Goal: Task Accomplishment & Management: Manage account settings

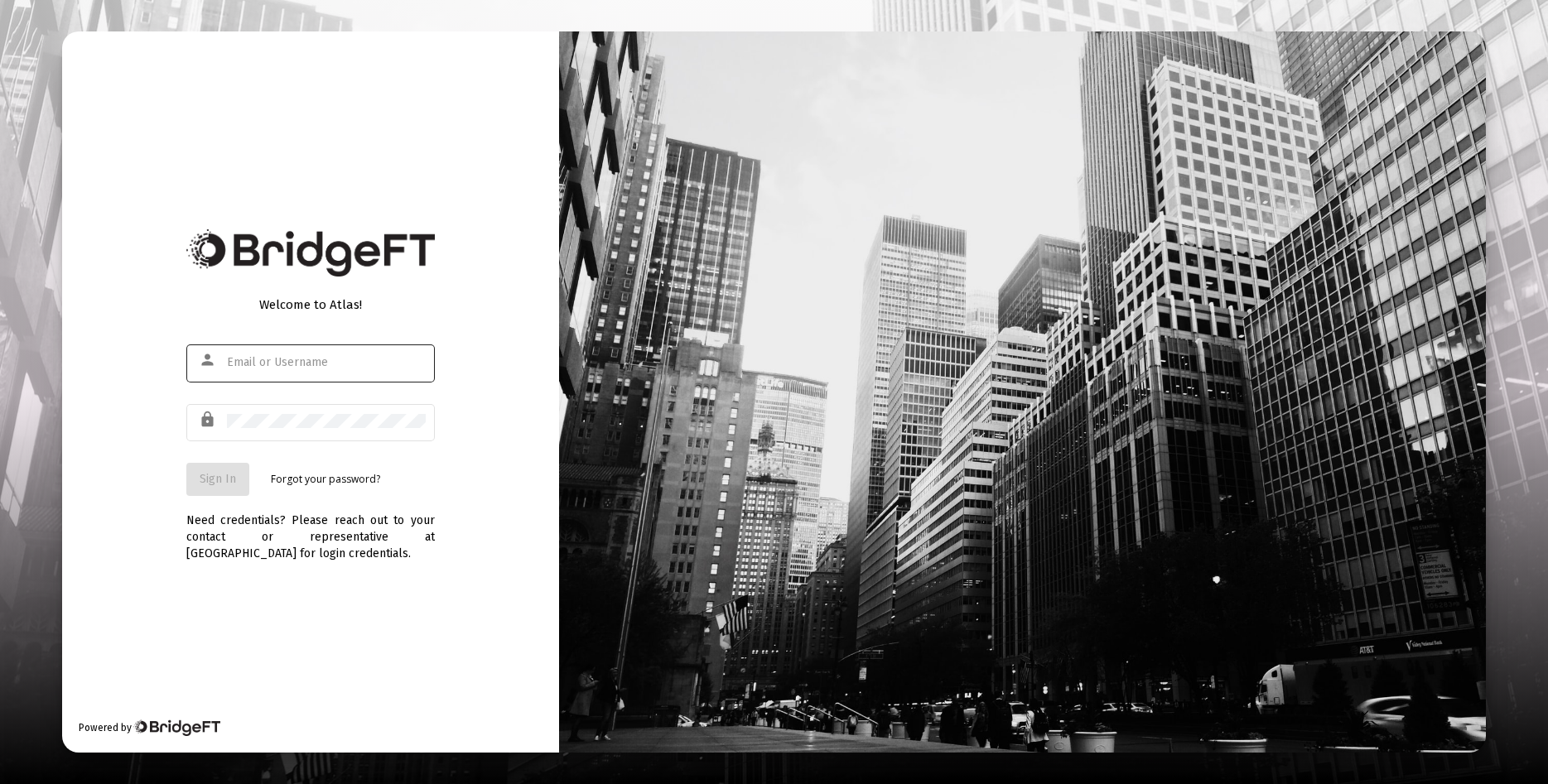
click at [338, 371] on div at bounding box center [327, 362] width 199 height 40
type input "[EMAIL_ADDRESS][DOMAIN_NAME]"
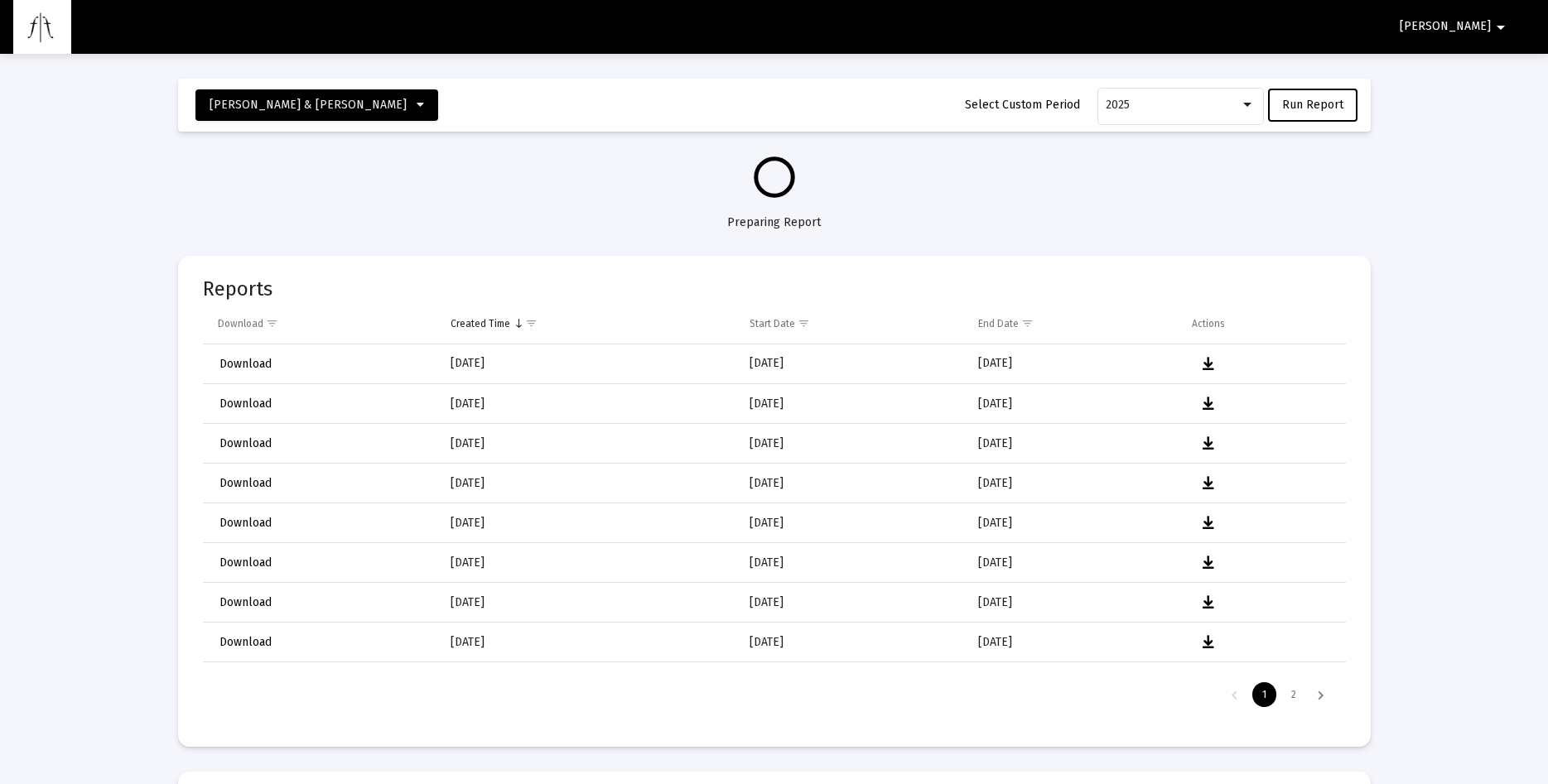
select select "View all"
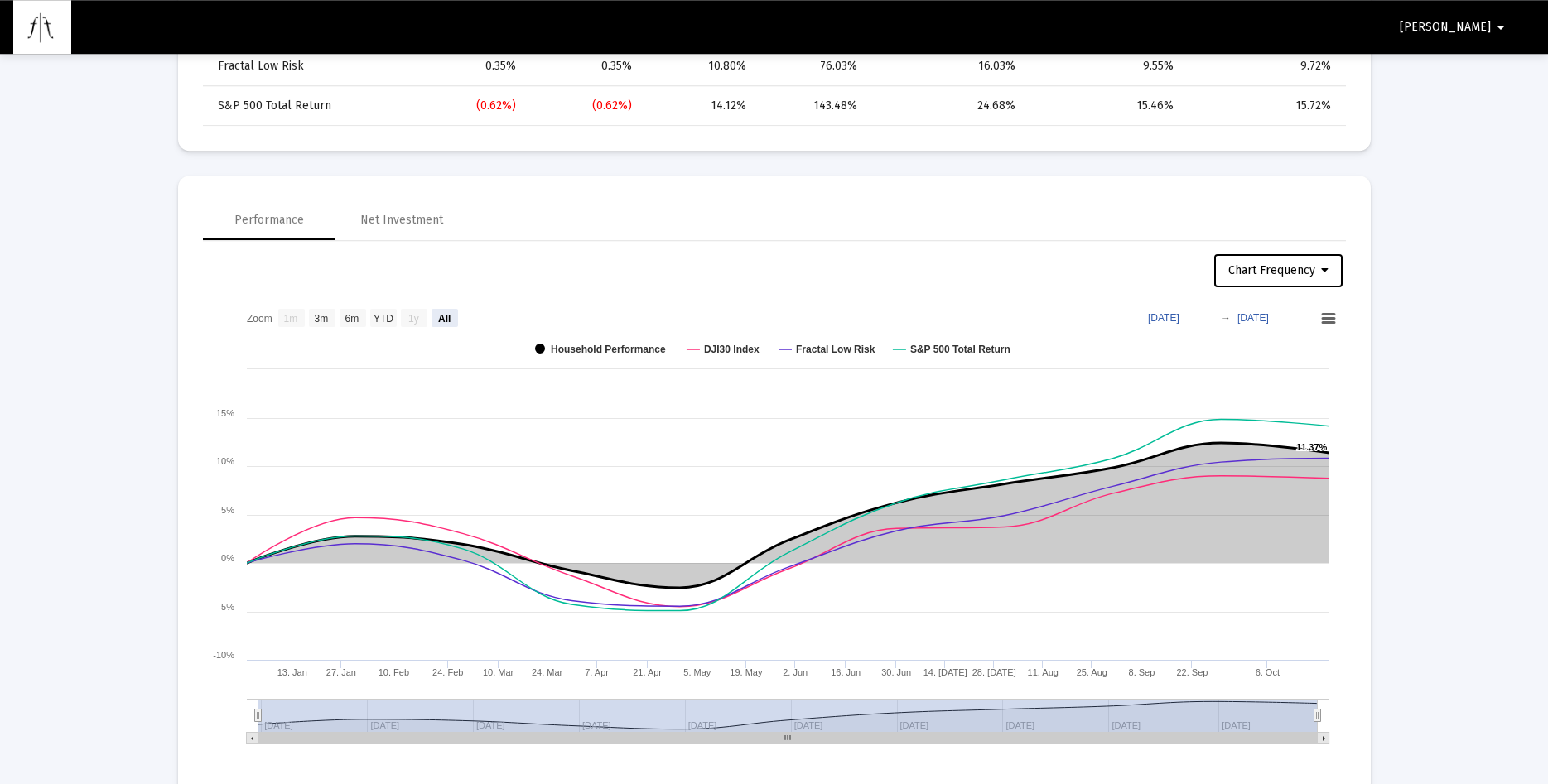
scroll to position [1098, 0]
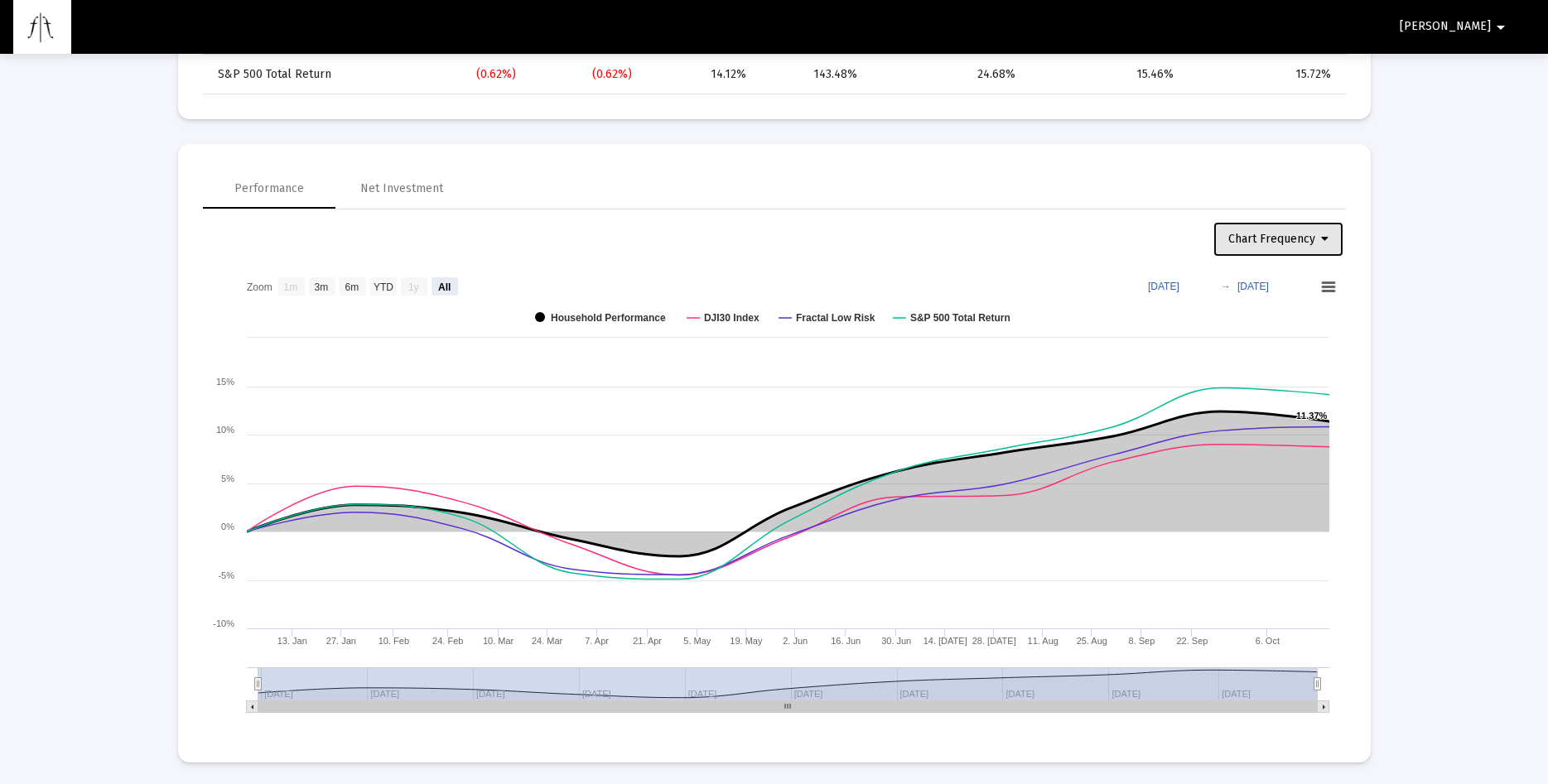
click at [1319, 238] on span "Chart Frequency" at bounding box center [1278, 239] width 100 height 14
click at [1325, 319] on button "Weekly Frequency" at bounding box center [1282, 322] width 140 height 39
select select "View all"
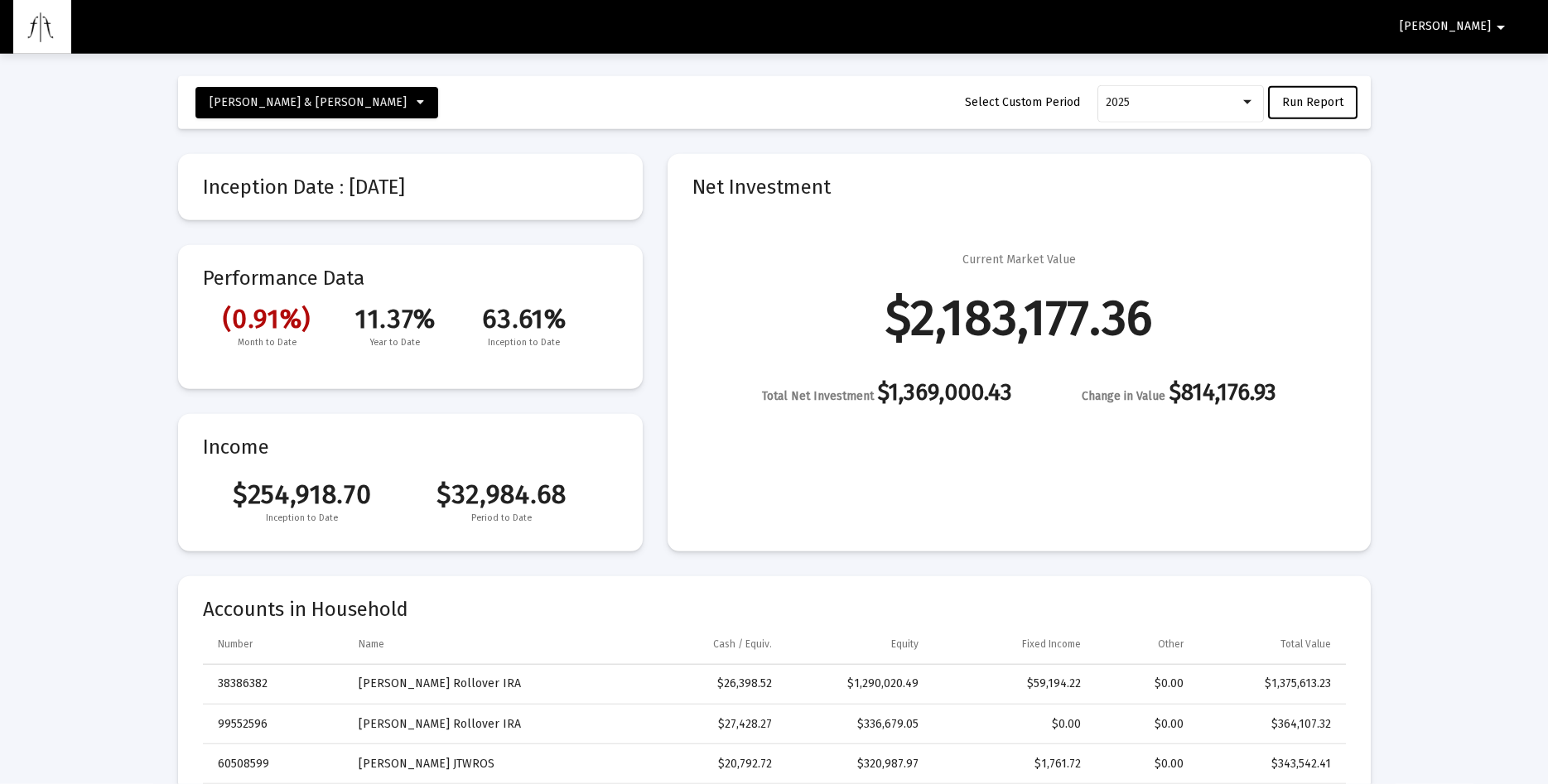
scroll to position [0, 0]
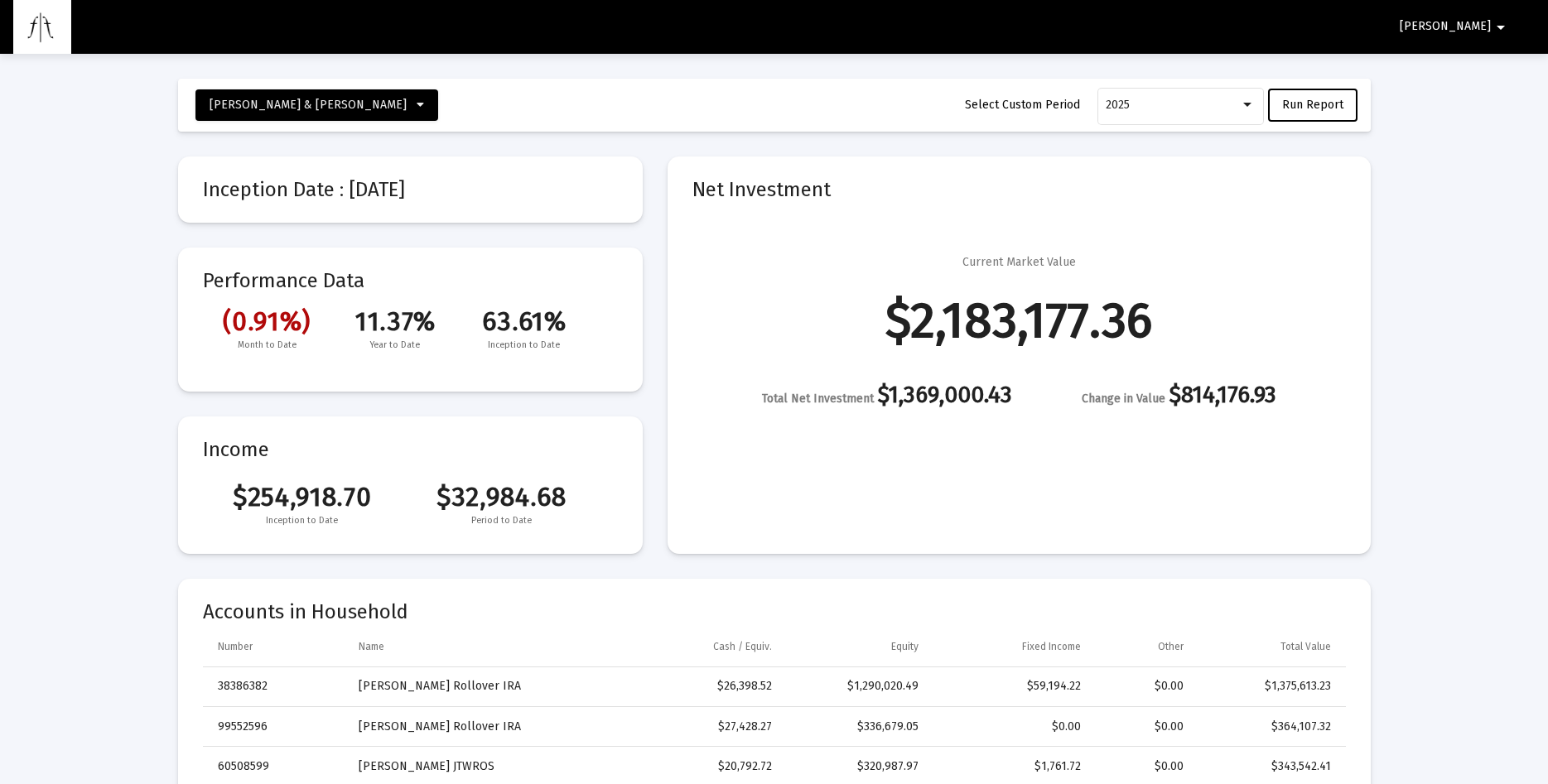
click at [1493, 26] on mat-icon "arrow_drop_down" at bounding box center [1501, 28] width 20 height 33
click at [1511, 71] on button "Logout" at bounding box center [1494, 70] width 93 height 39
